Goal: Task Accomplishment & Management: Manage account settings

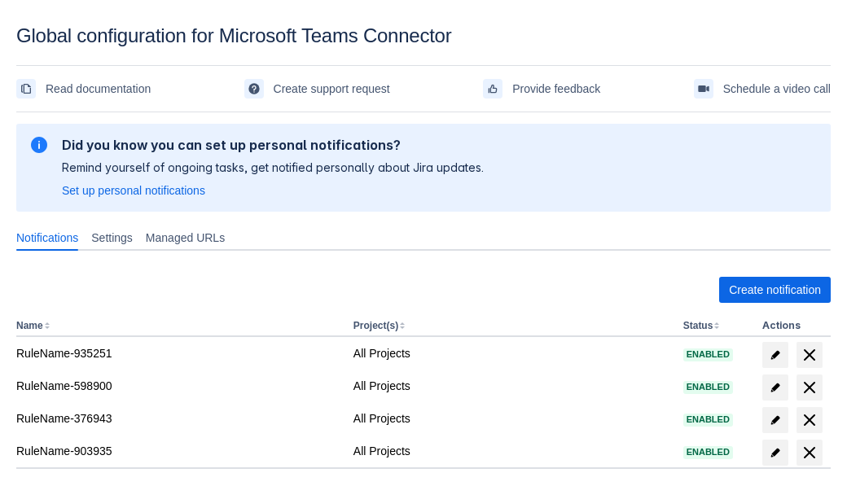
click at [775, 290] on span "Create notification" at bounding box center [775, 290] width 92 height 26
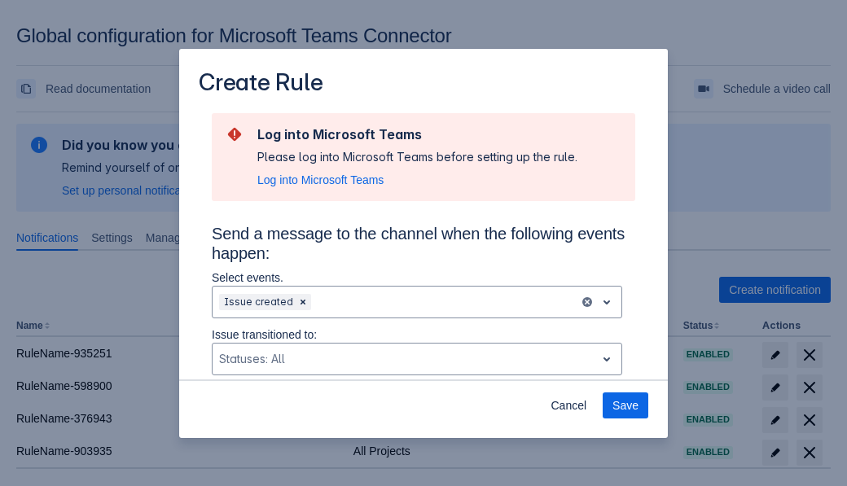
type input "RuleName-227733New Rule (5)"
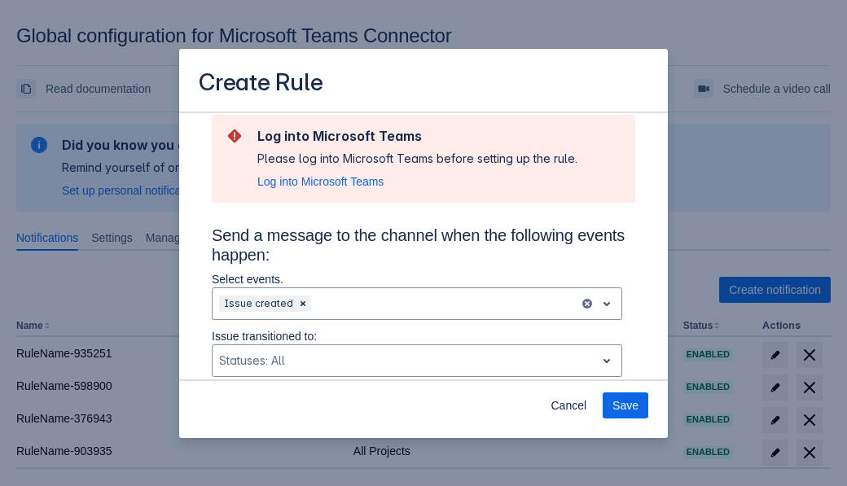
scroll to position [1282, 0]
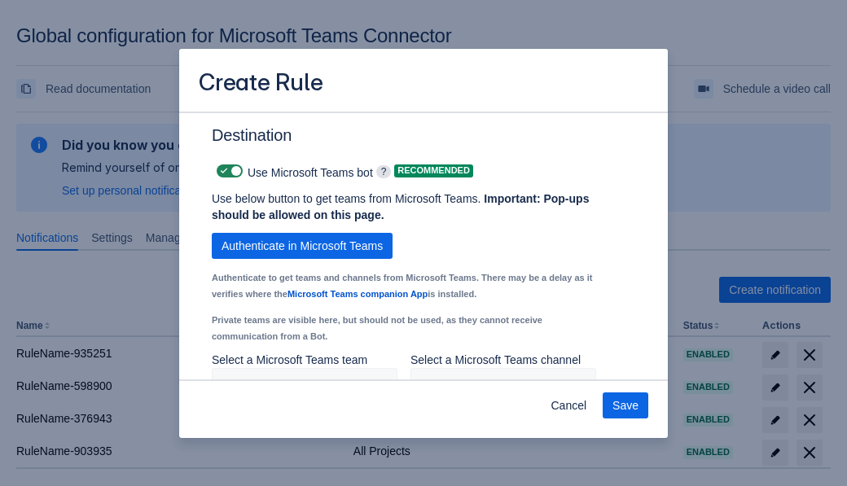
click at [302, 233] on span "Authenticate in Microsoft Teams" at bounding box center [302, 246] width 161 height 26
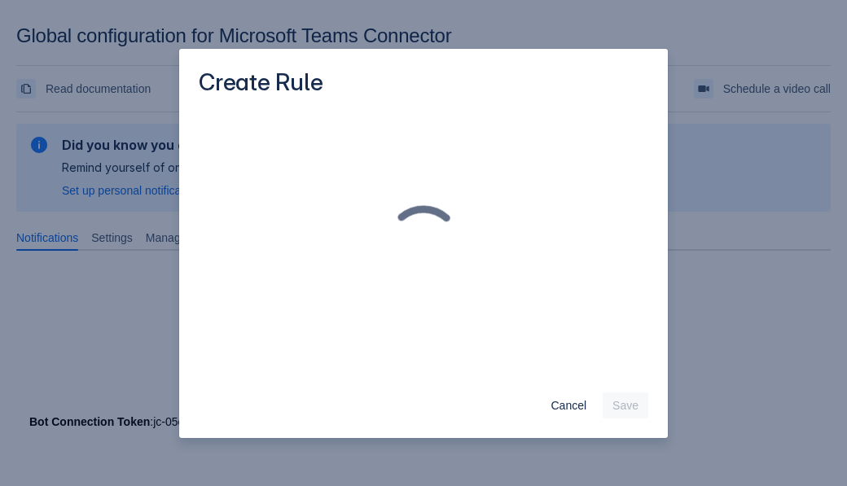
scroll to position [0, 0]
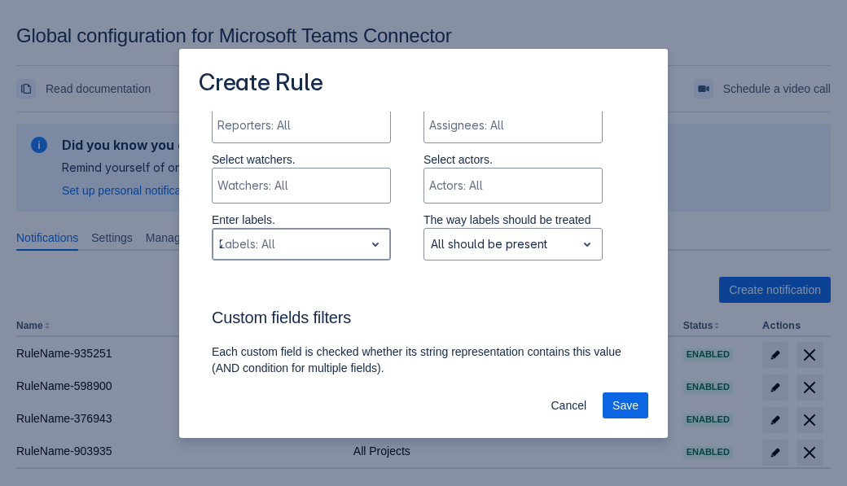
type input "227733_label"
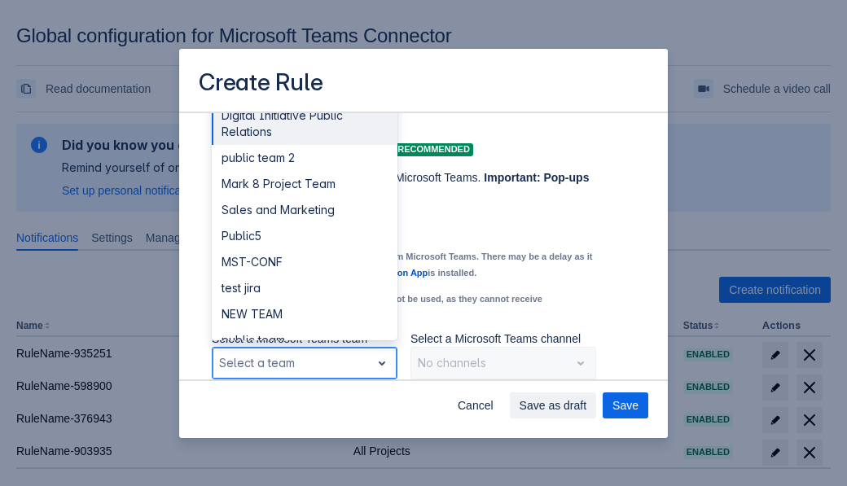
click at [304, 406] on div "Public4" at bounding box center [305, 419] width 186 height 26
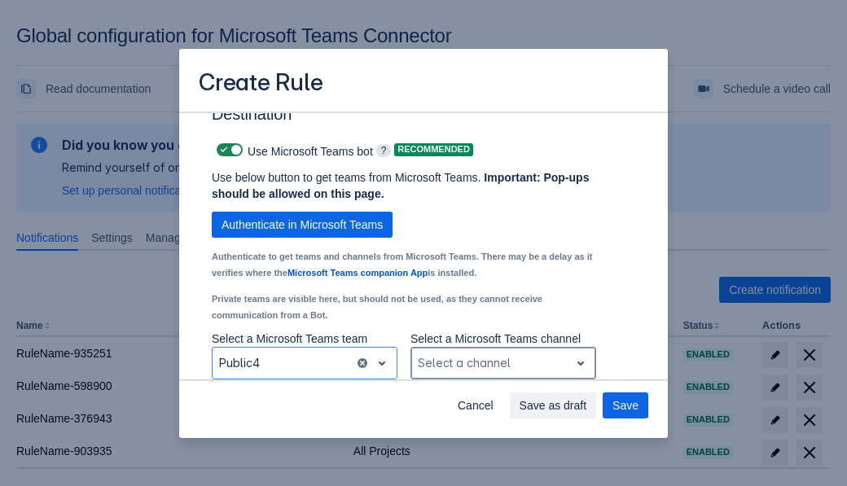
click at [503, 363] on div "Scrollable content" at bounding box center [490, 364] width 145 height 20
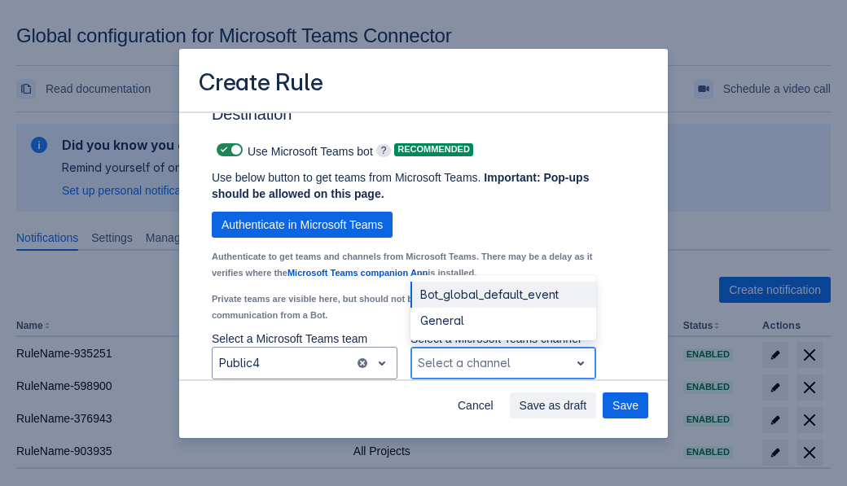
click at [503, 295] on div "Bot_global_default_event" at bounding box center [504, 295] width 186 height 26
click at [588, 406] on span "Save as draft" at bounding box center [554, 406] width 68 height 26
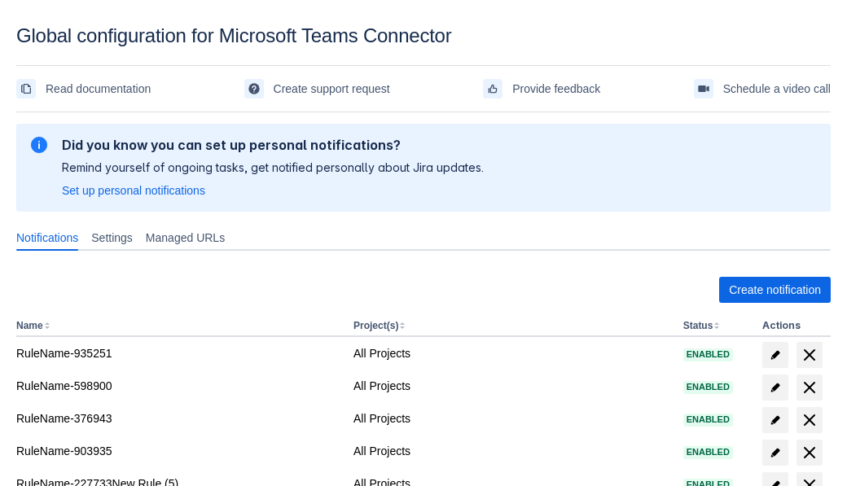
click at [809, 476] on span "delete" at bounding box center [810, 486] width 20 height 20
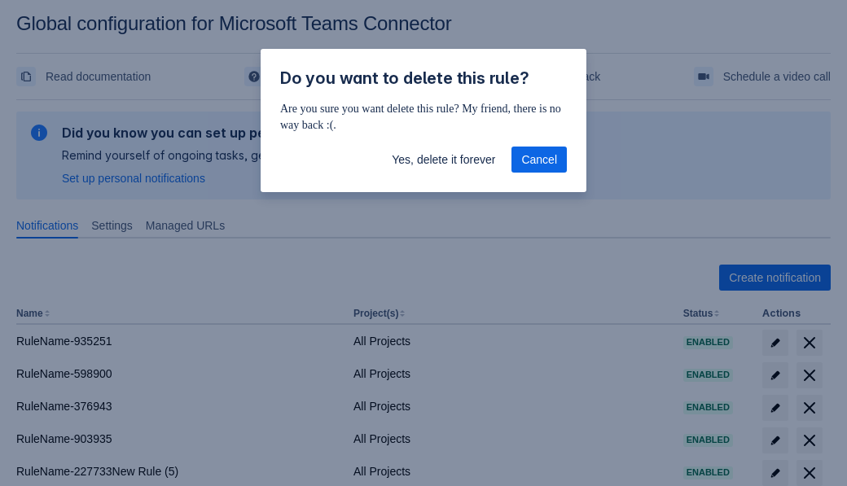
click at [443, 160] on span "Yes, delete it forever" at bounding box center [443, 160] width 103 height 26
